Goal: Information Seeking & Learning: Check status

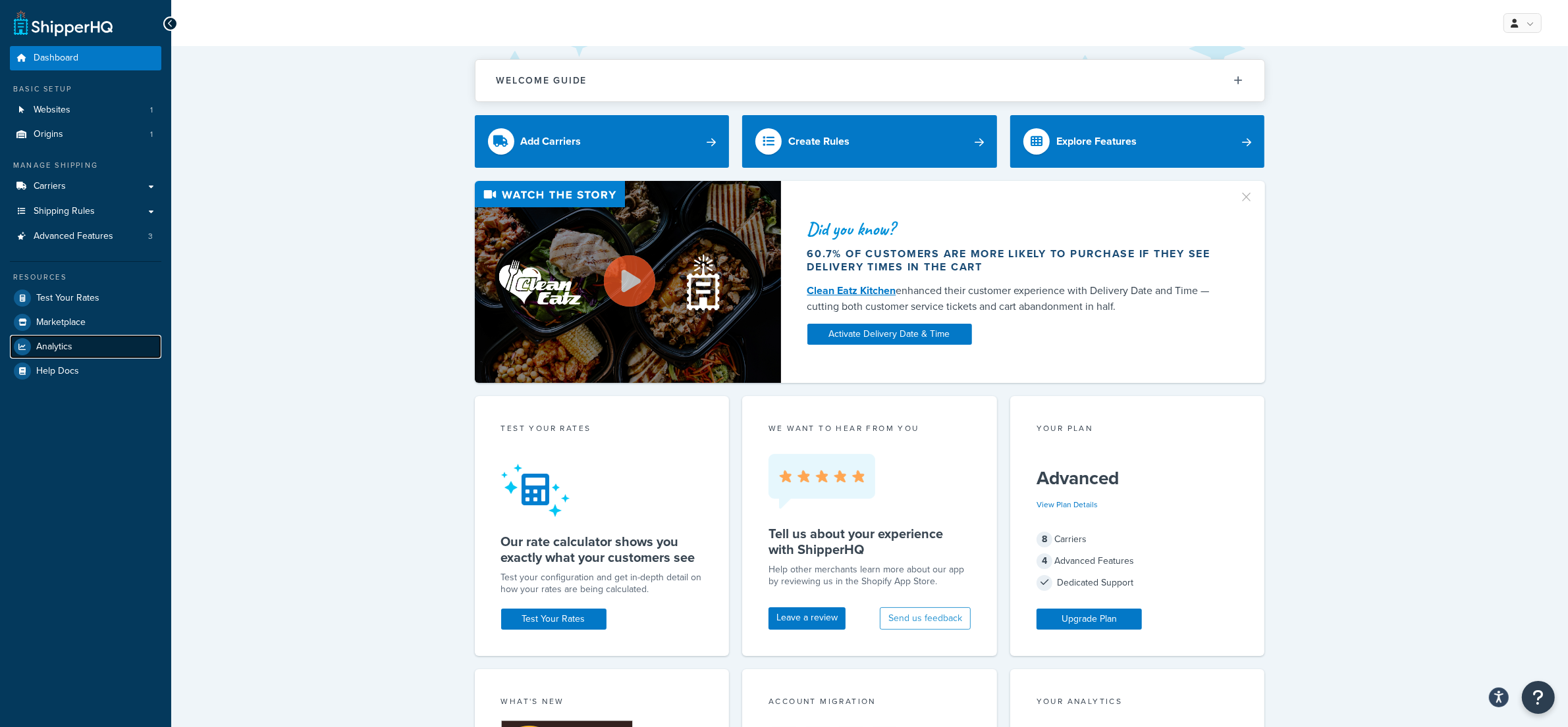
click at [65, 345] on span "Analytics" at bounding box center [55, 347] width 37 height 11
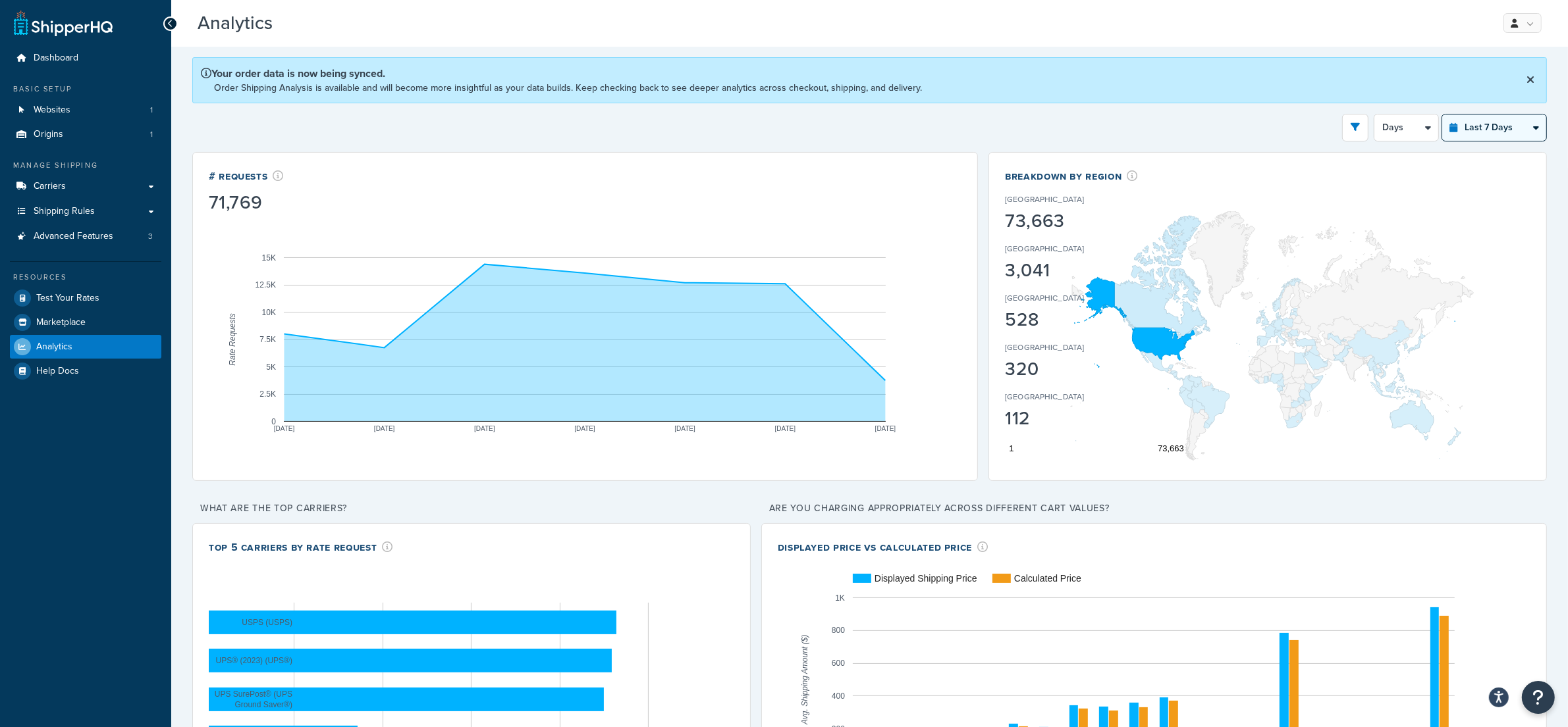
select select "last_6_months"
click option "Last 6 Months" at bounding box center [0, 0] width 0 height 0
select select "1w"
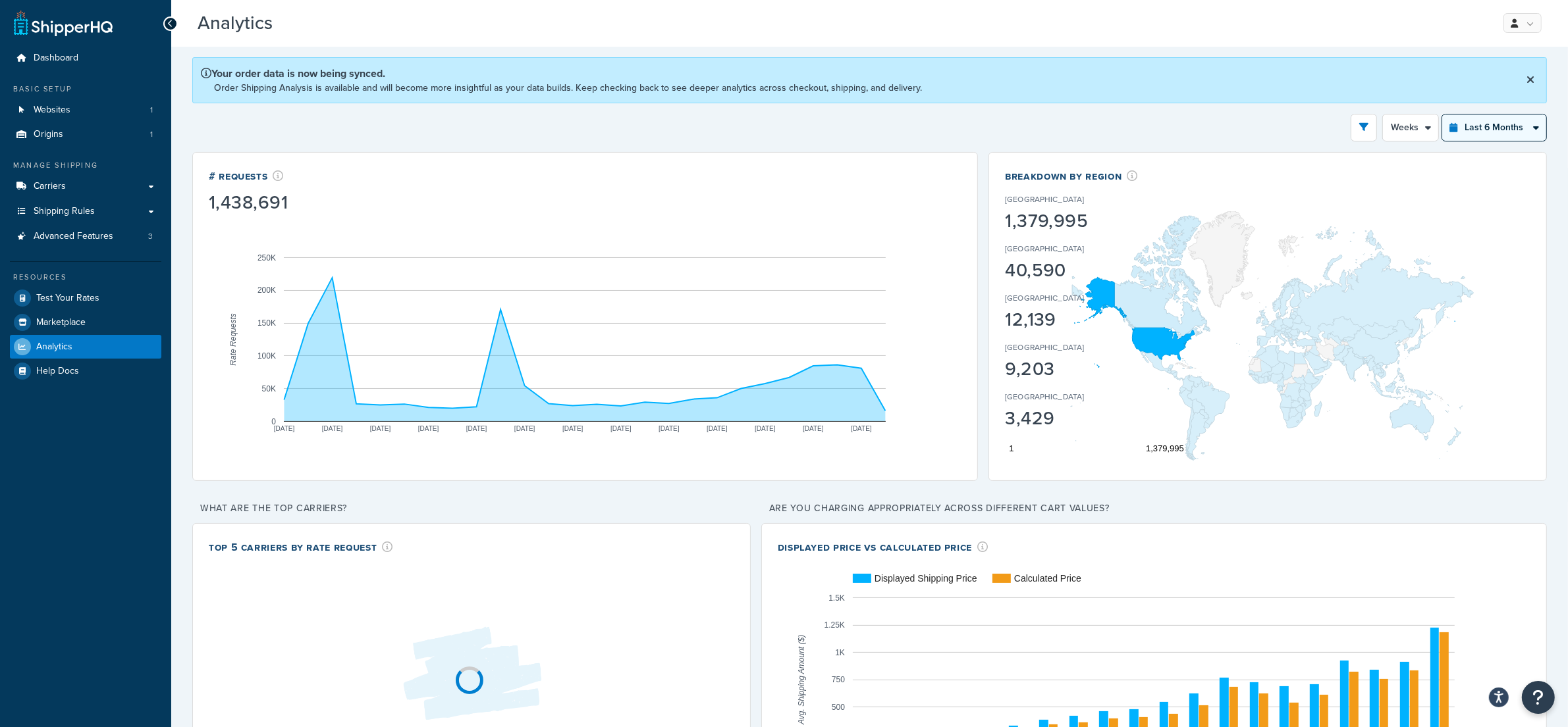
select select "last_year"
click option "Last 12 Months" at bounding box center [0, 0] width 0 height 0
select select "1M"
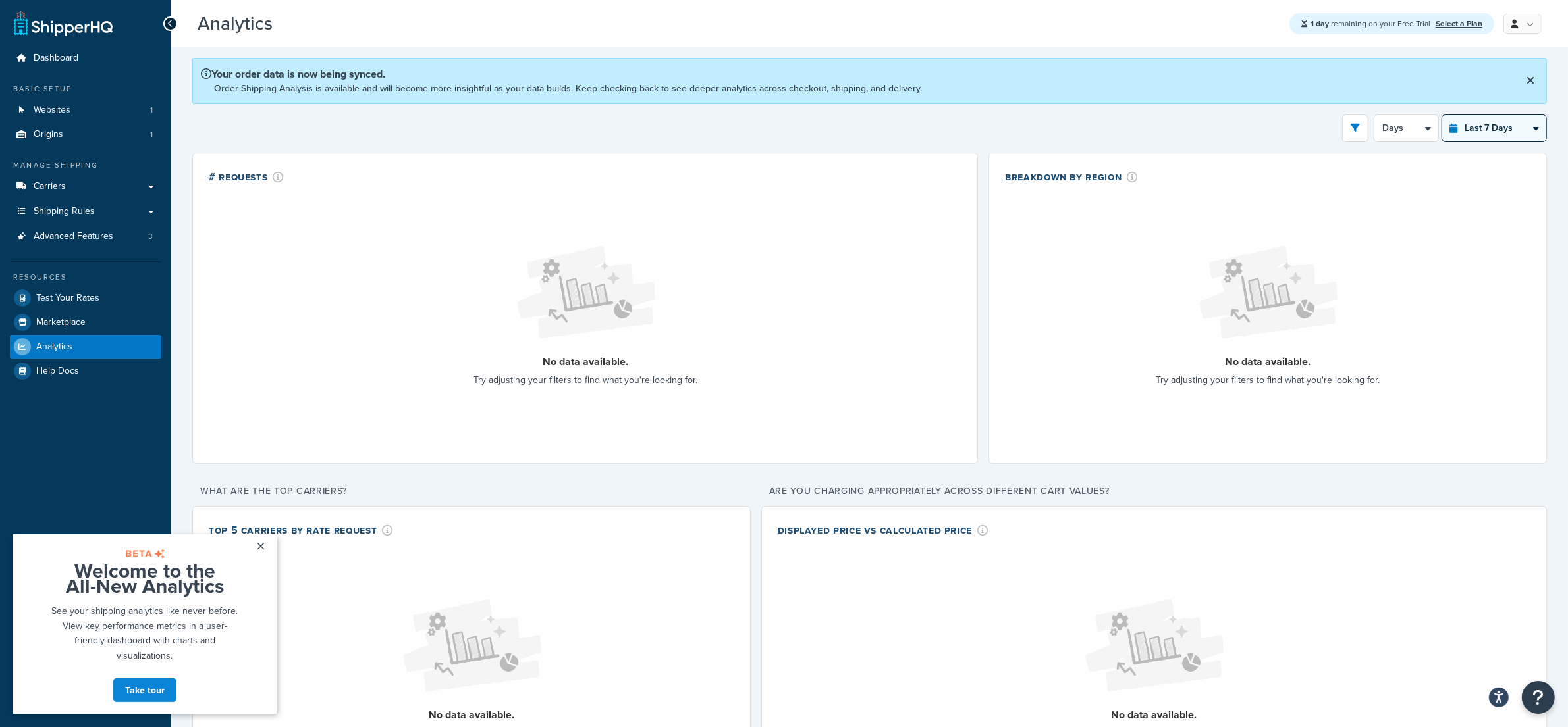
select select "last_year"
click option "Last 12 Months" at bounding box center [0, 0] width 0 height 0
select select "1M"
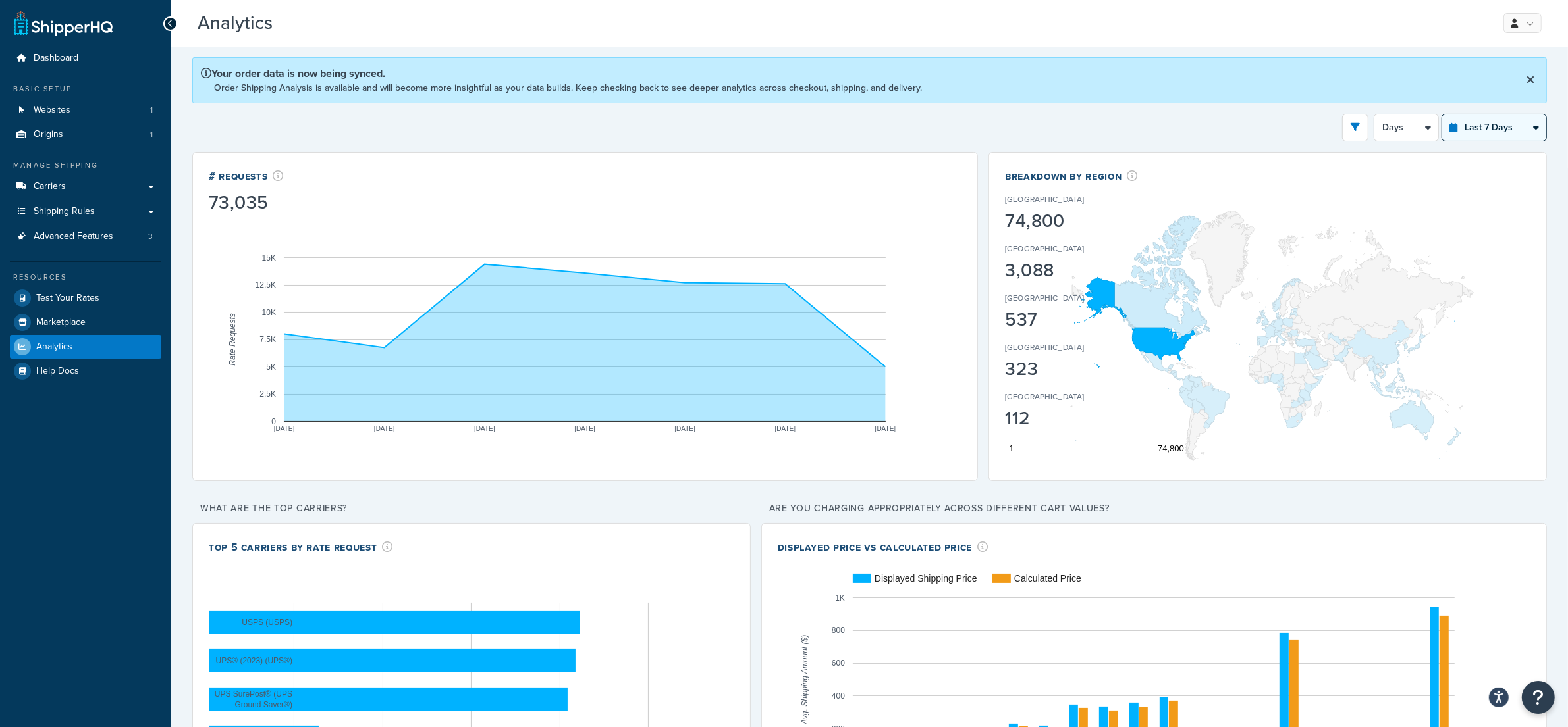
select select "last_year"
click option "Last 12 Months" at bounding box center [0, 0] width 0 height 0
select select "1M"
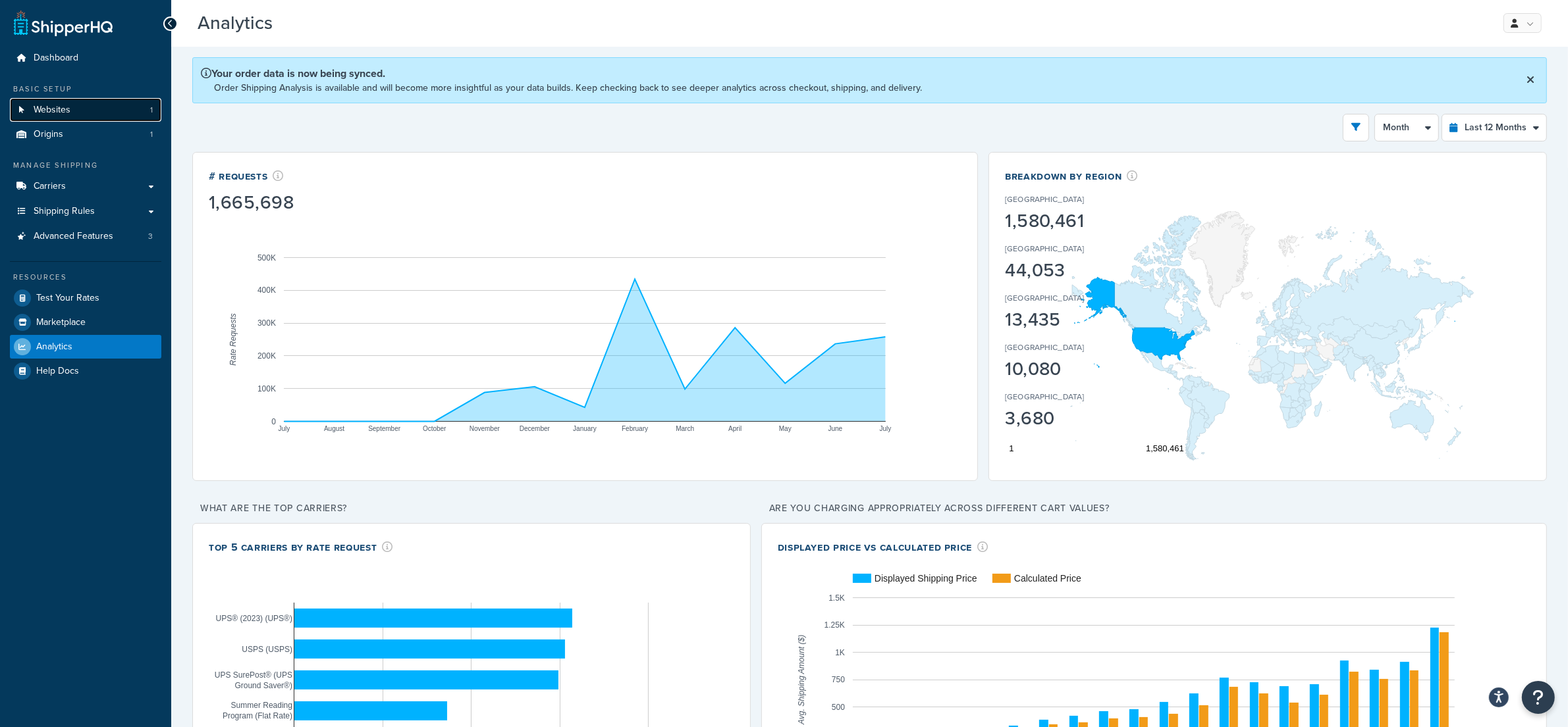
click at [81, 101] on link "Websites 1" at bounding box center [86, 110] width 152 height 25
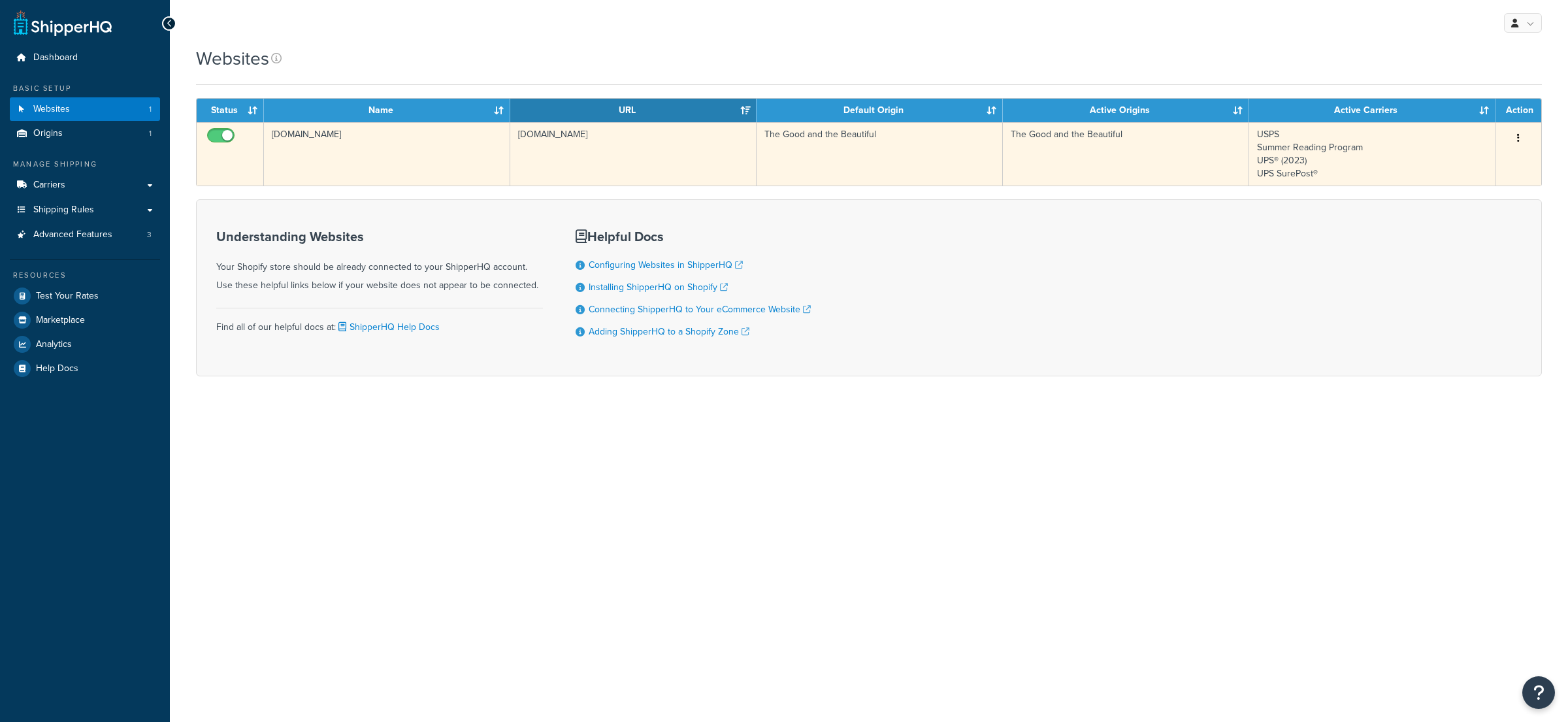
drag, startPoint x: 523, startPoint y: 147, endPoint x: 530, endPoint y: 148, distance: 7.1
click at [525, 147] on td "[DOMAIN_NAME]" at bounding box center [634, 153] width 247 height 63
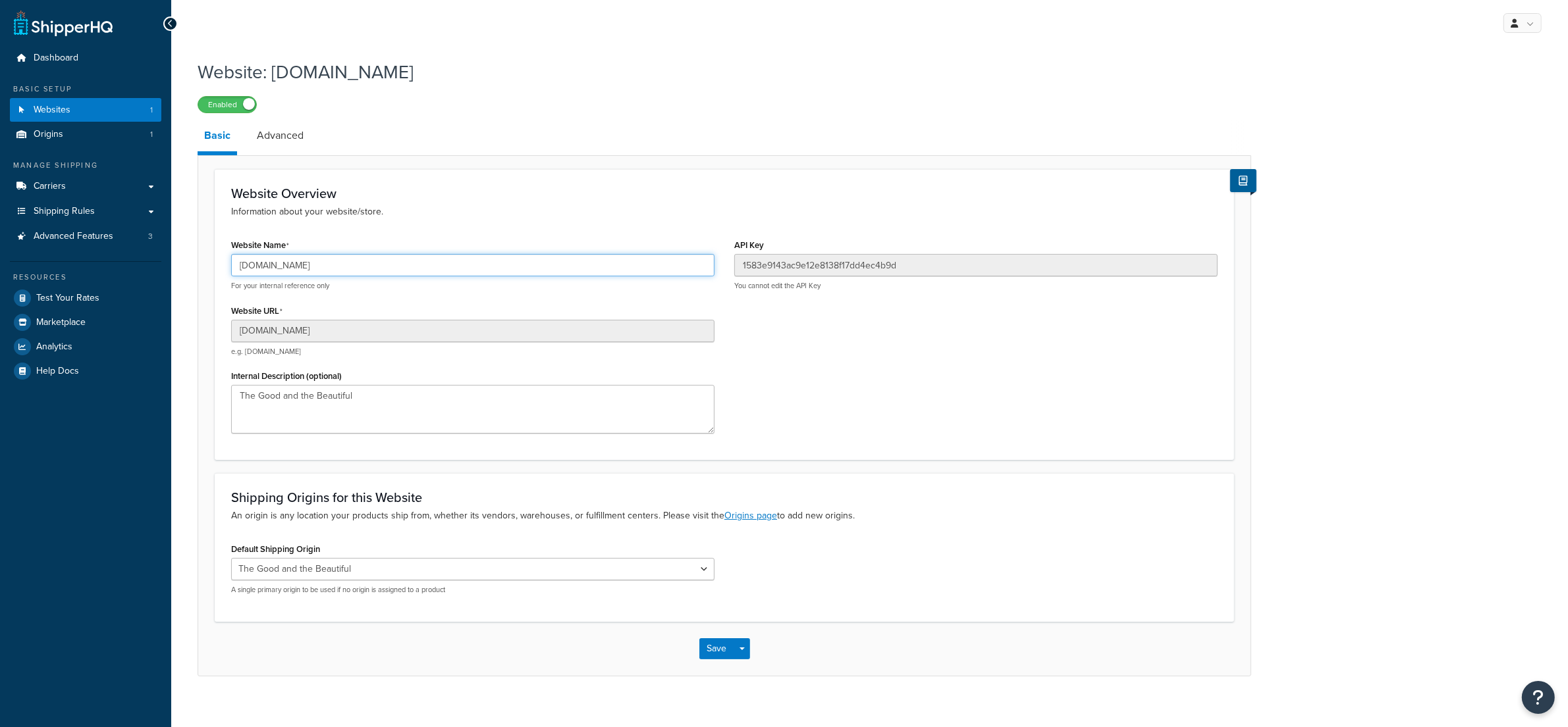
click at [369, 267] on input "[DOMAIN_NAME]" at bounding box center [473, 265] width 483 height 22
click at [369, 265] on input "[DOMAIN_NAME]" at bounding box center [473, 265] width 483 height 22
click at [371, 267] on input "[DOMAIN_NAME]" at bounding box center [473, 265] width 483 height 22
click at [371, 269] on input "[DOMAIN_NAME]" at bounding box center [473, 265] width 483 height 22
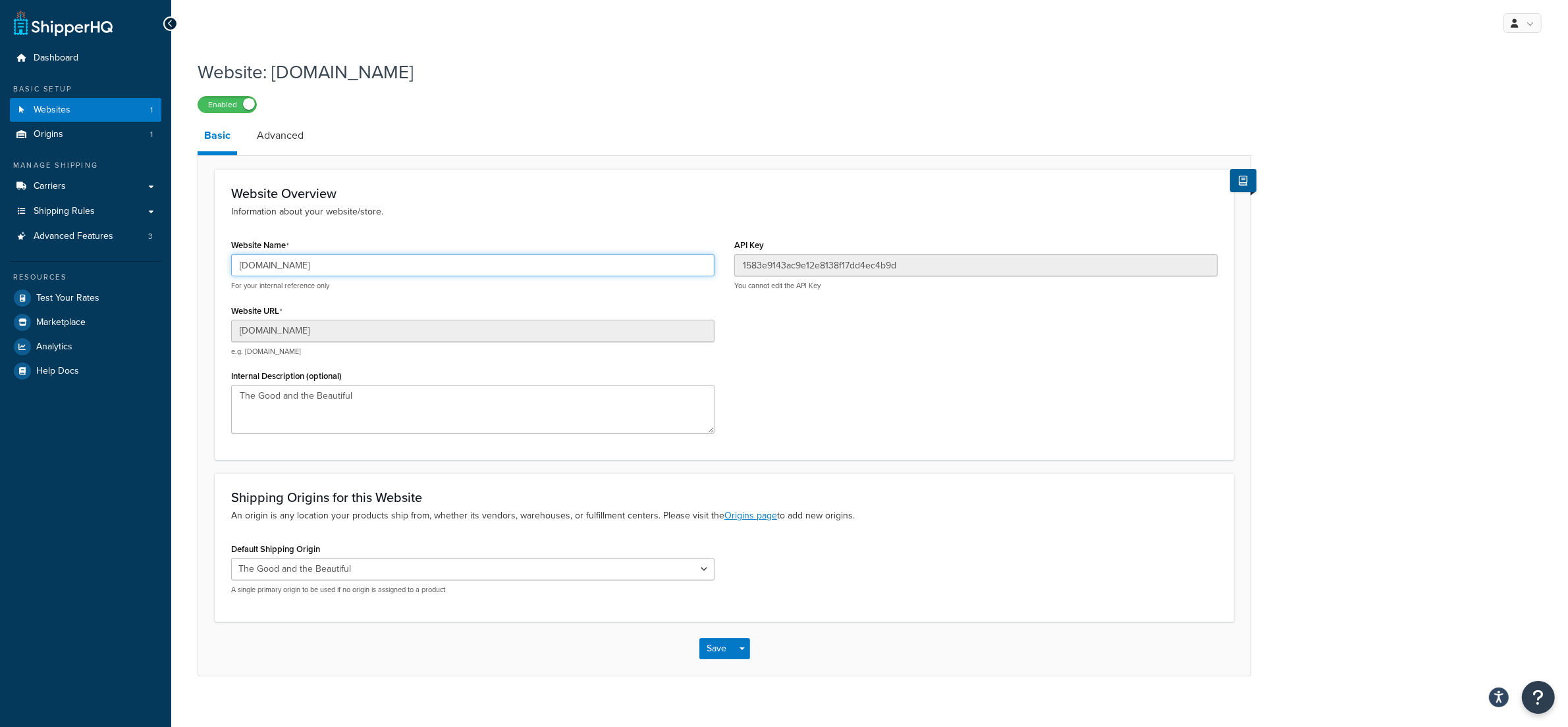
drag, startPoint x: 332, startPoint y: 266, endPoint x: 325, endPoint y: 265, distance: 7.1
click at [326, 266] on input "[DOMAIN_NAME]" at bounding box center [473, 265] width 483 height 22
click at [326, 265] on input "[DOMAIN_NAME]" at bounding box center [473, 265] width 483 height 22
click at [326, 266] on input "[DOMAIN_NAME]" at bounding box center [473, 265] width 483 height 22
click at [326, 266] on input "152ec0-a7.myshopify.com" at bounding box center [473, 265] width 483 height 22
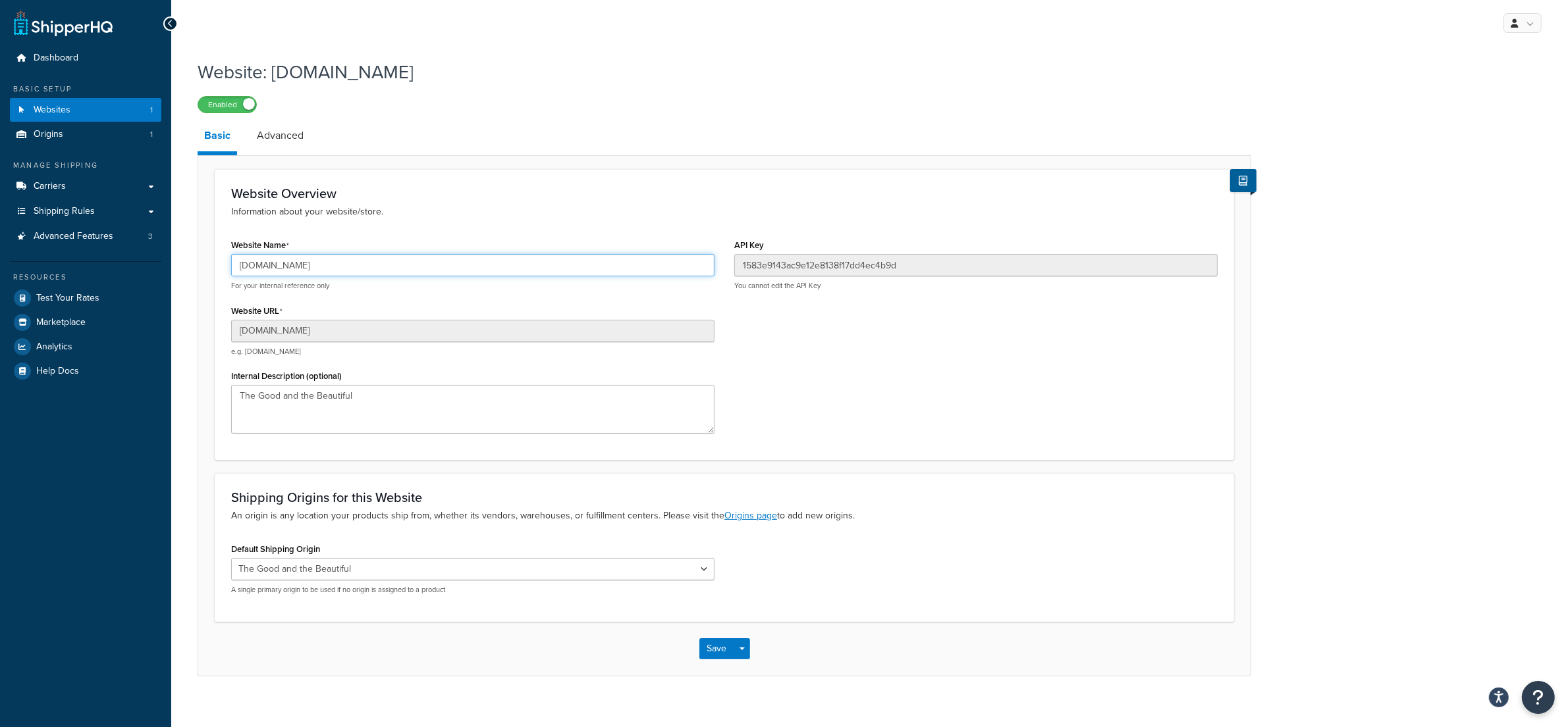
click at [326, 266] on input "152ec0-a7.myshopify.com" at bounding box center [473, 265] width 483 height 22
click at [75, 346] on link "Analytics" at bounding box center [86, 347] width 152 height 24
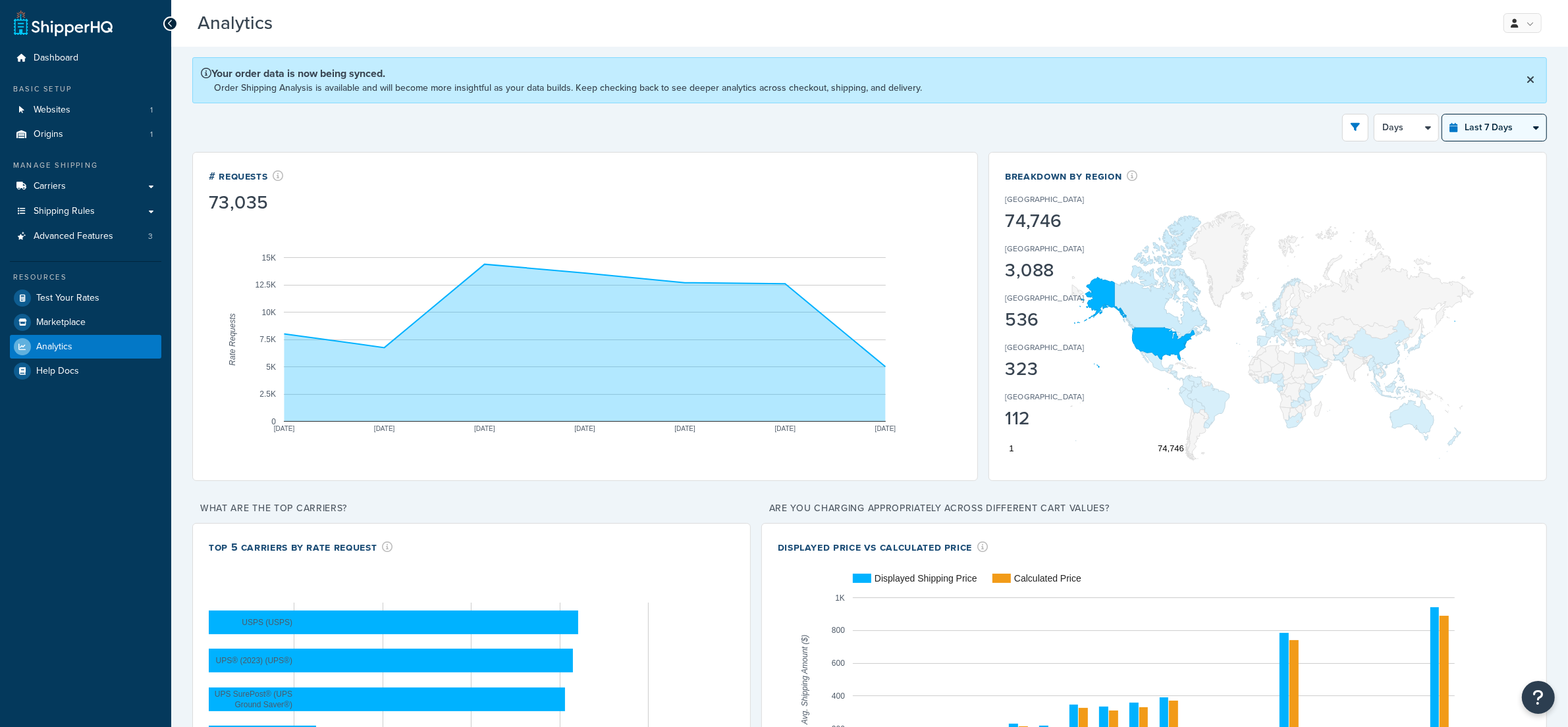
select select "last_year"
click option "Last 12 Months" at bounding box center [0, 0] width 0 height 0
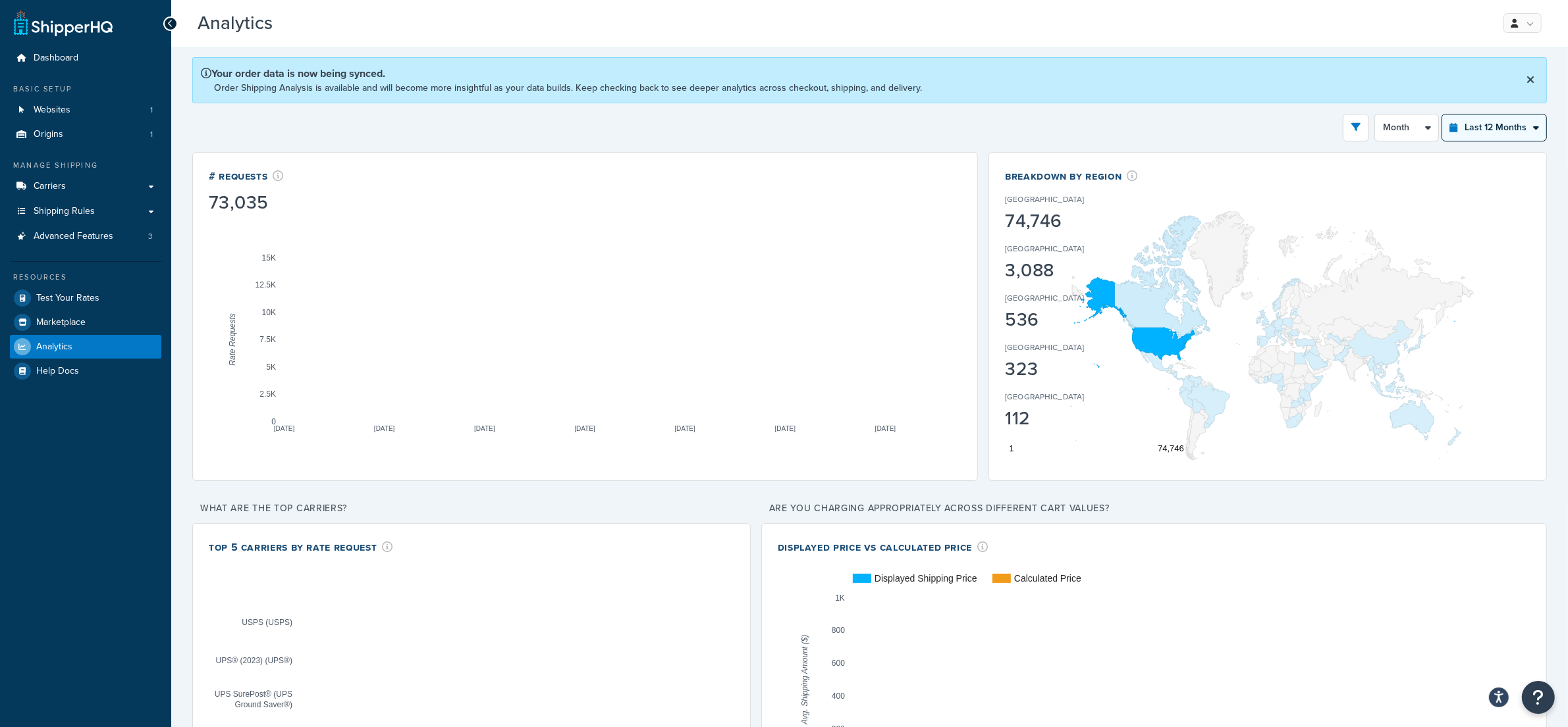
select select "1M"
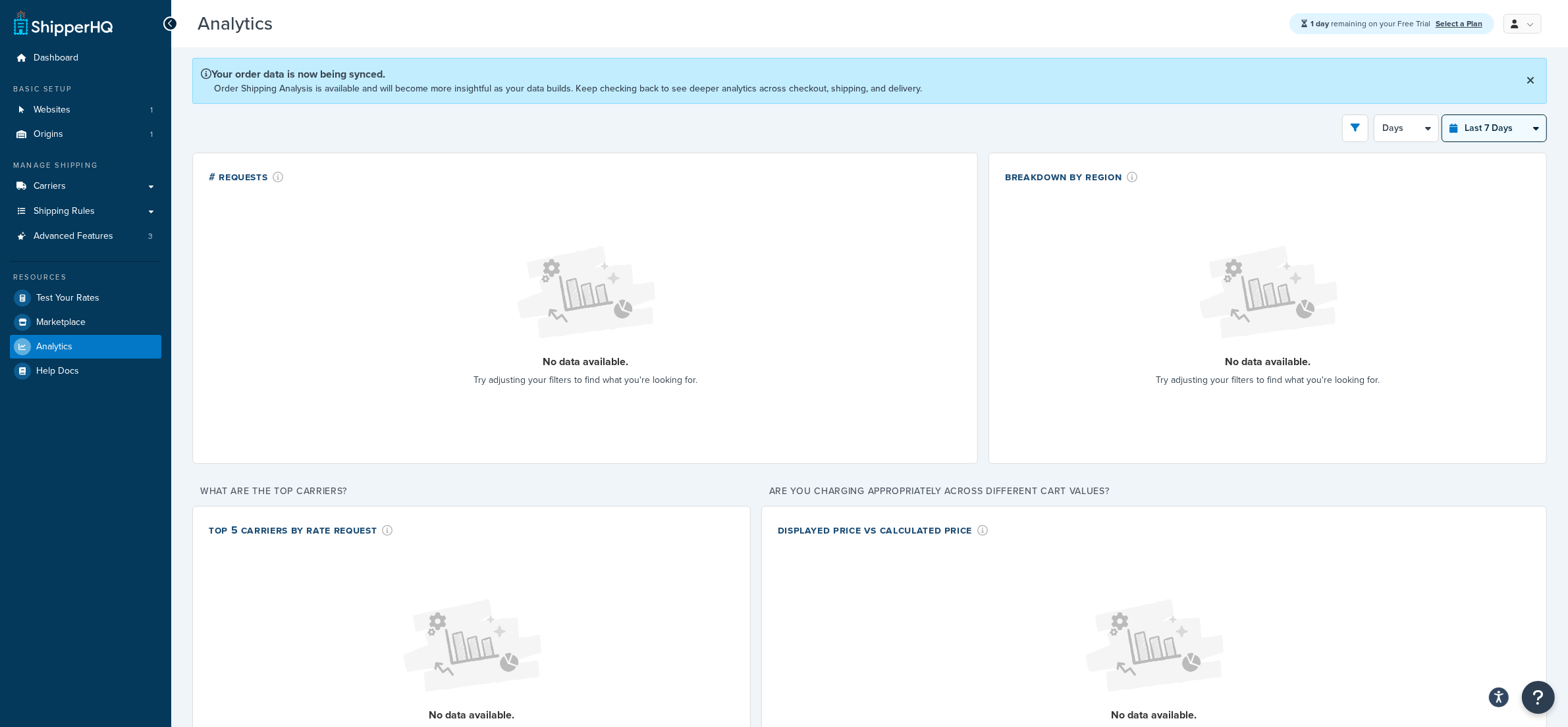
select select "last_year"
click option "Last 12 Months" at bounding box center [0, 0] width 0 height 0
select select "1M"
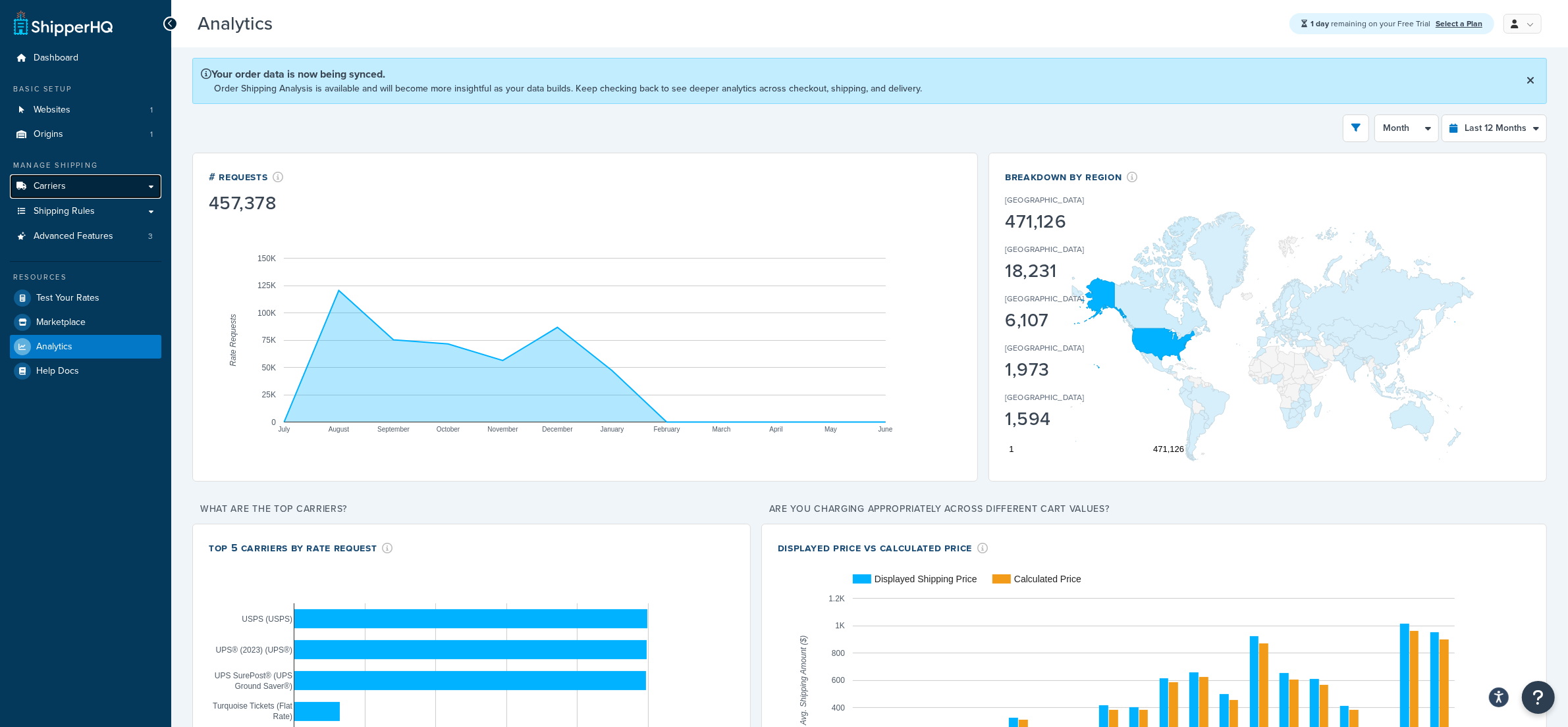
click at [109, 188] on link "Carriers" at bounding box center [86, 187] width 152 height 25
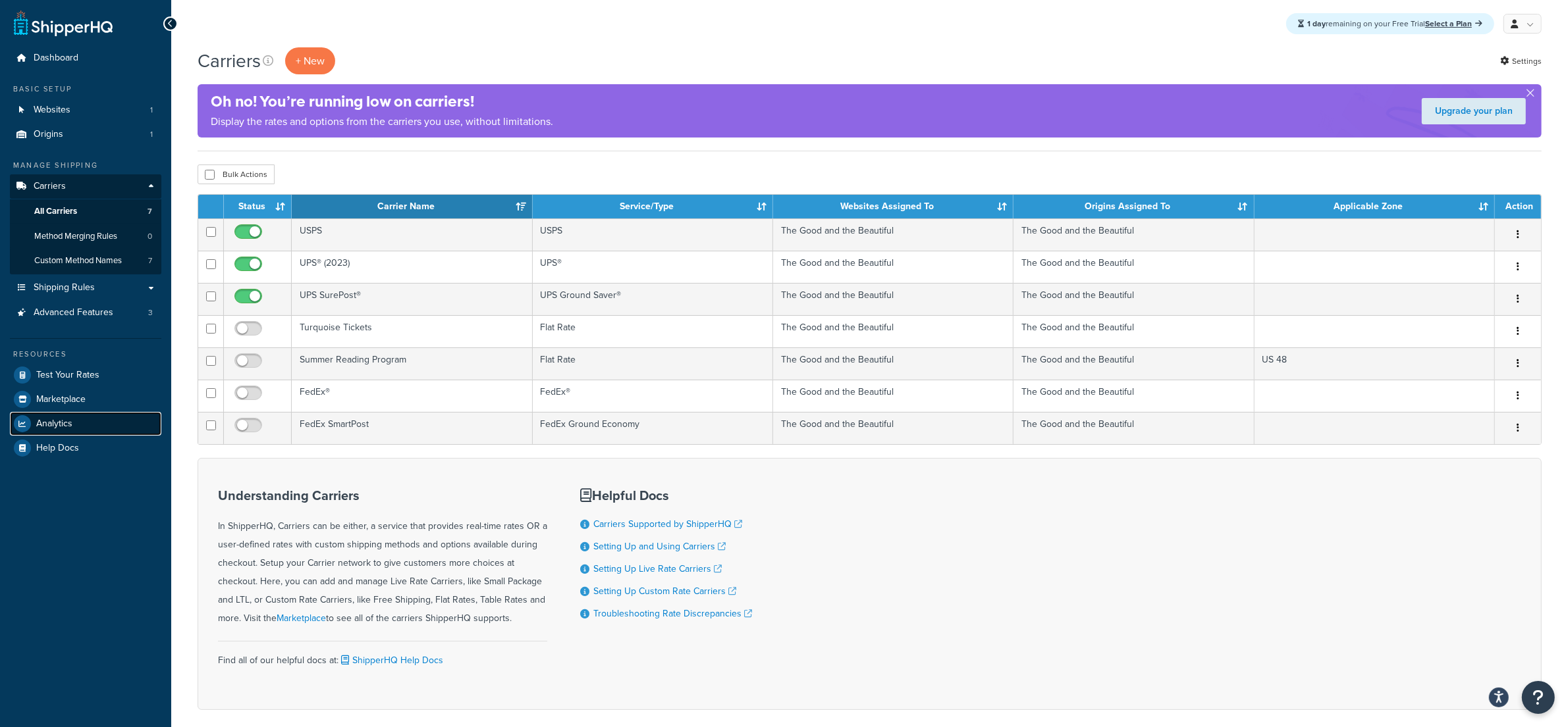
click at [73, 423] on link "Analytics" at bounding box center [86, 424] width 152 height 24
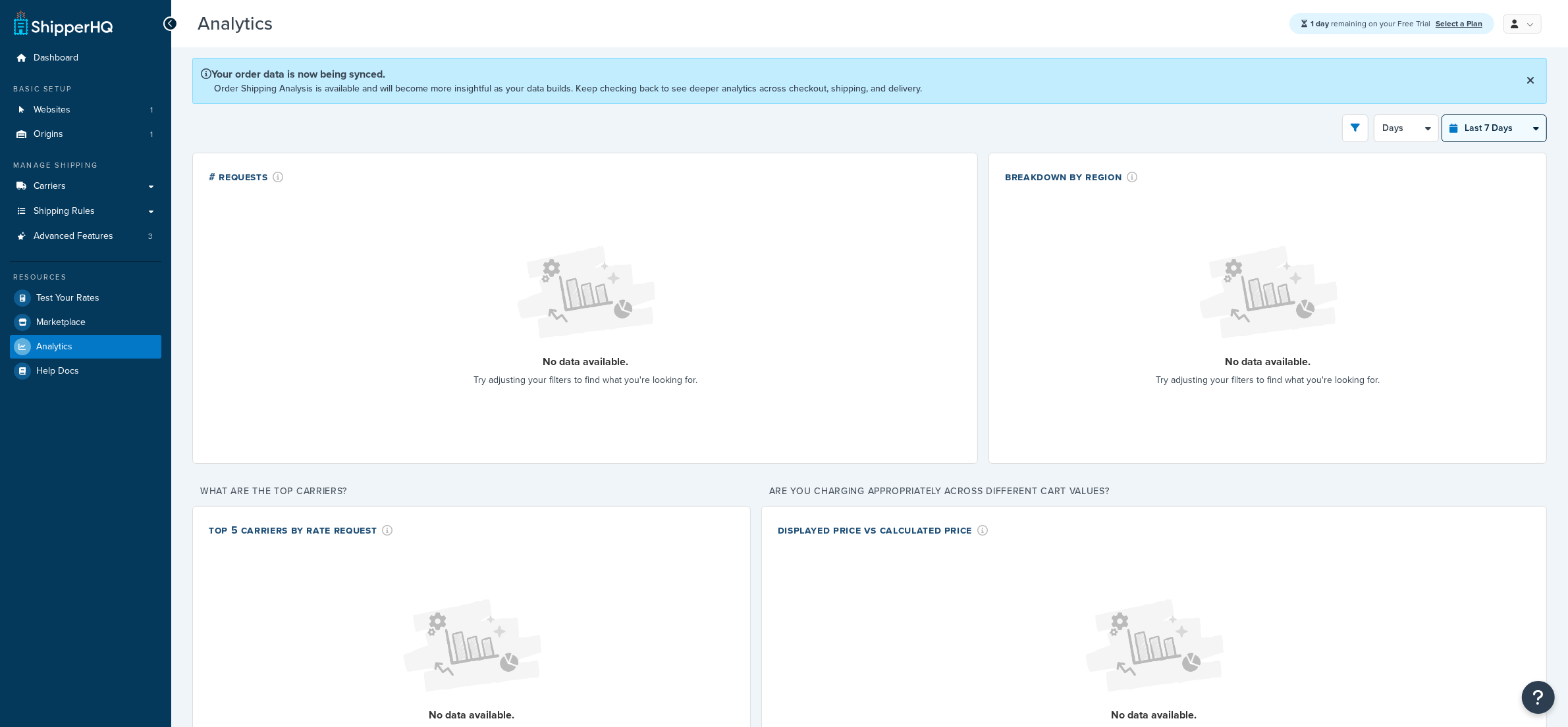
select select "last_year"
click option "Last 12 Months" at bounding box center [0, 0] width 0 height 0
select select "1M"
